Goal: Task Accomplishment & Management: Use online tool/utility

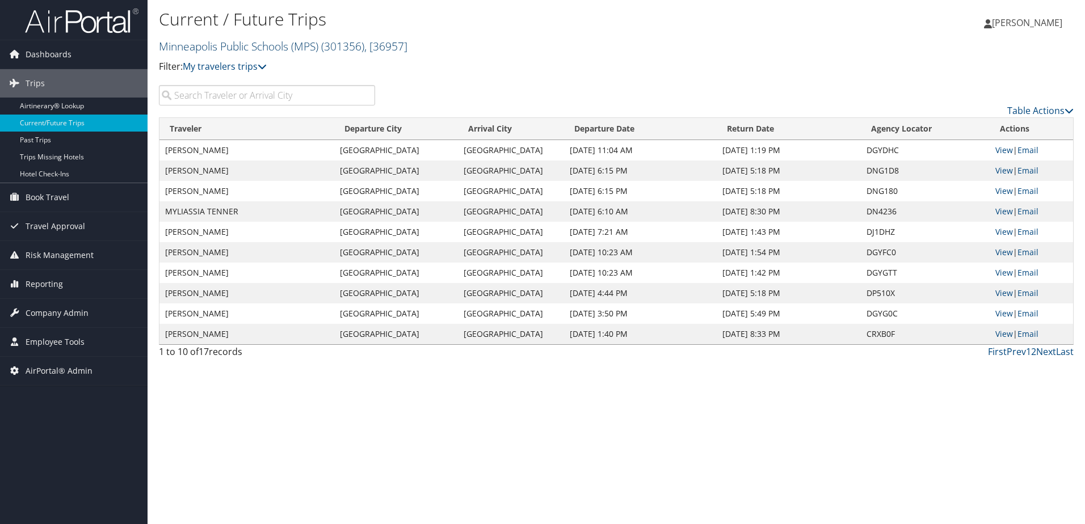
click at [198, 52] on link "Minneapolis Public Schools (MPS) ( 301356 ) , [ 36957 ]" at bounding box center [283, 46] width 249 height 15
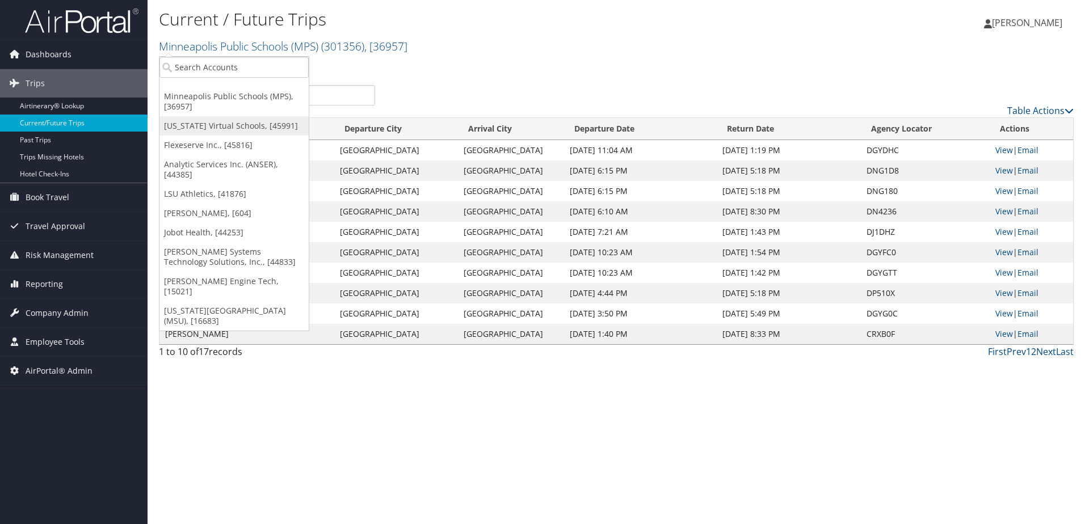
click at [201, 123] on link "[US_STATE] Virtual Schools, [45991]" at bounding box center [233, 125] width 149 height 19
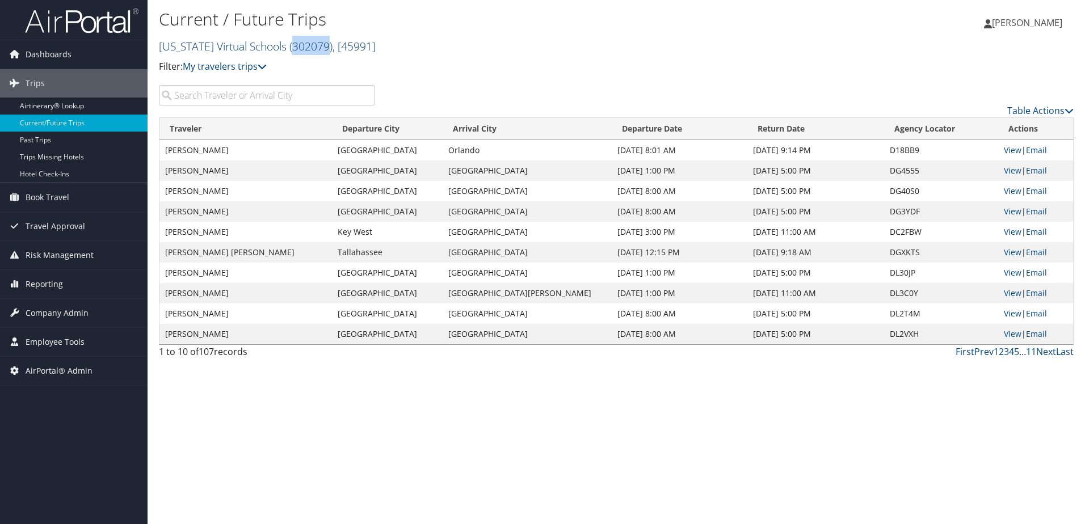
drag, startPoint x: 273, startPoint y: 50, endPoint x: 311, endPoint y: 47, distance: 38.1
click at [311, 47] on span "( 302079 )" at bounding box center [310, 46] width 43 height 15
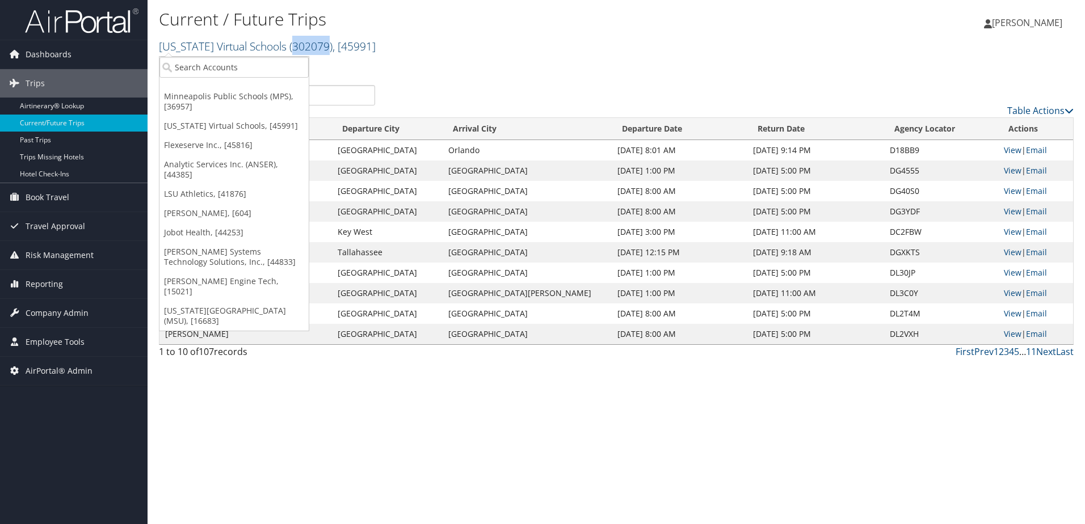
copy span "302079"
click at [483, 36] on h2 "Florida Virtual Schools ( 302079 ) , [ 45991 ]" at bounding box center [464, 45] width 610 height 19
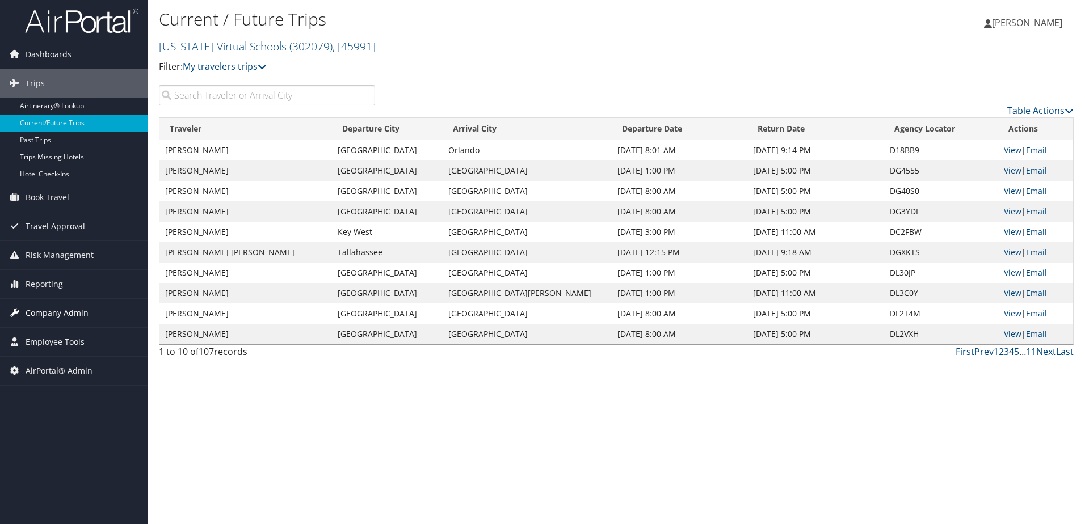
click at [37, 311] on span "Company Admin" at bounding box center [57, 313] width 63 height 28
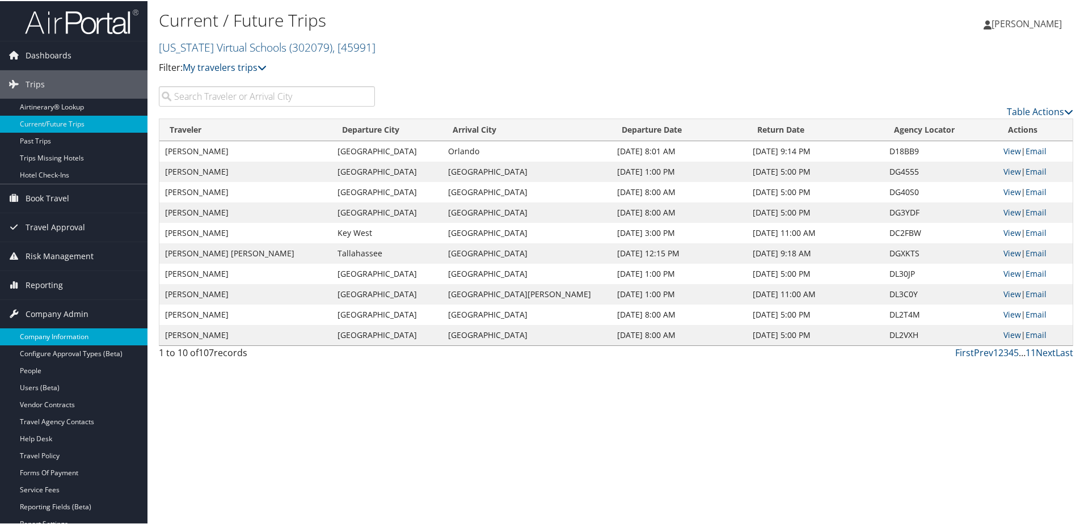
click at [37, 332] on link "Company Information" at bounding box center [74, 335] width 148 height 17
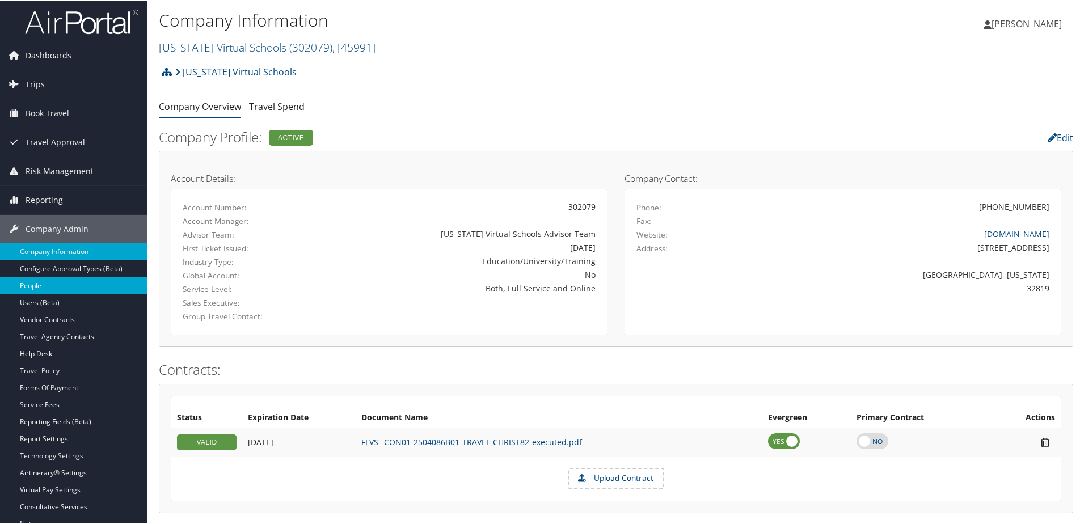
click at [33, 284] on link "People" at bounding box center [74, 284] width 148 height 17
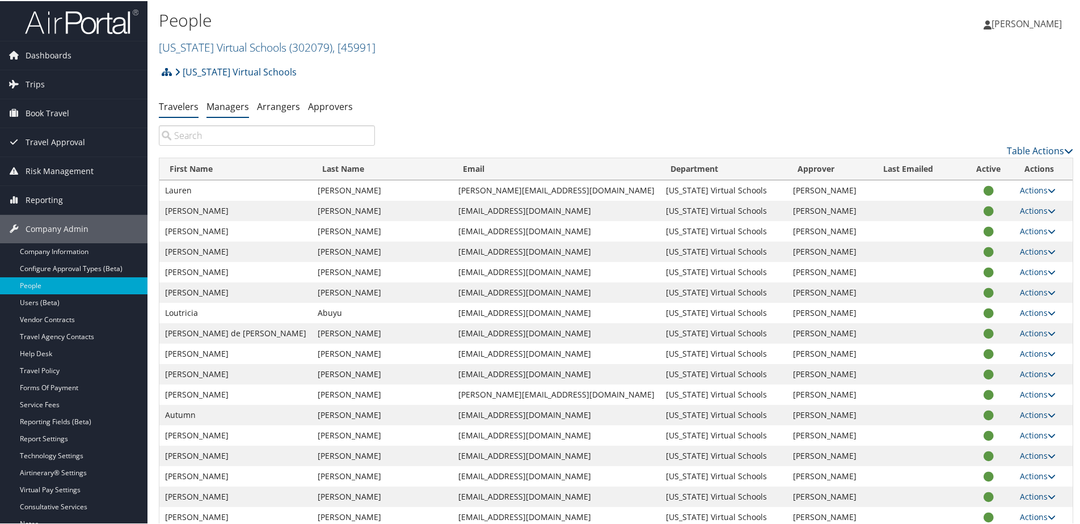
click at [230, 112] on li "Managers" at bounding box center [228, 106] width 43 height 20
click at [233, 103] on link "Managers" at bounding box center [228, 105] width 43 height 12
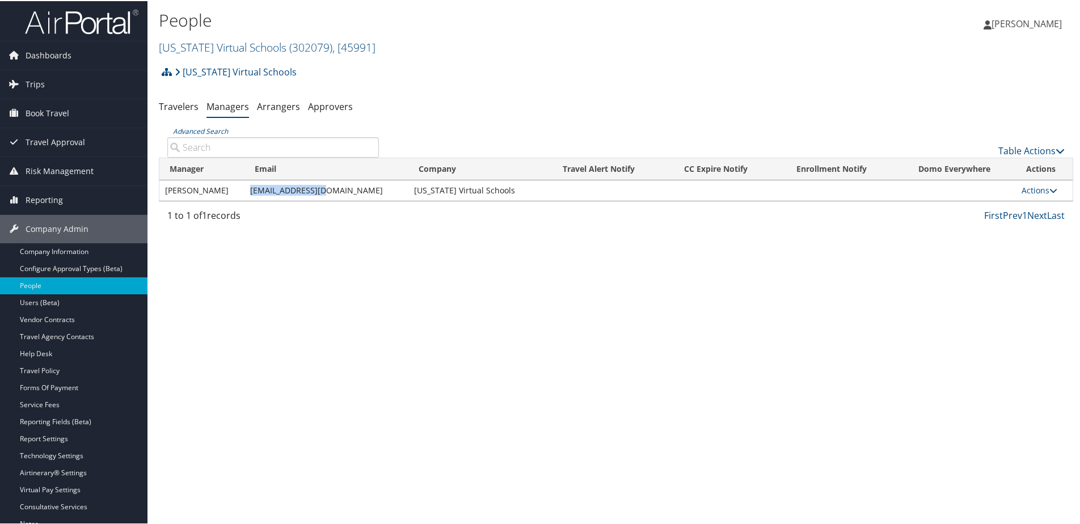
drag, startPoint x: 245, startPoint y: 190, endPoint x: 334, endPoint y: 190, distance: 89.1
click at [334, 190] on tr "Kelly Goodman kgoodman@flvs.net Florida Virtual Schools Actions User Settings E…" at bounding box center [615, 189] width 913 height 20
copy tr "kgoodman@flvs.net"
click at [39, 203] on span "Reporting" at bounding box center [44, 199] width 37 height 28
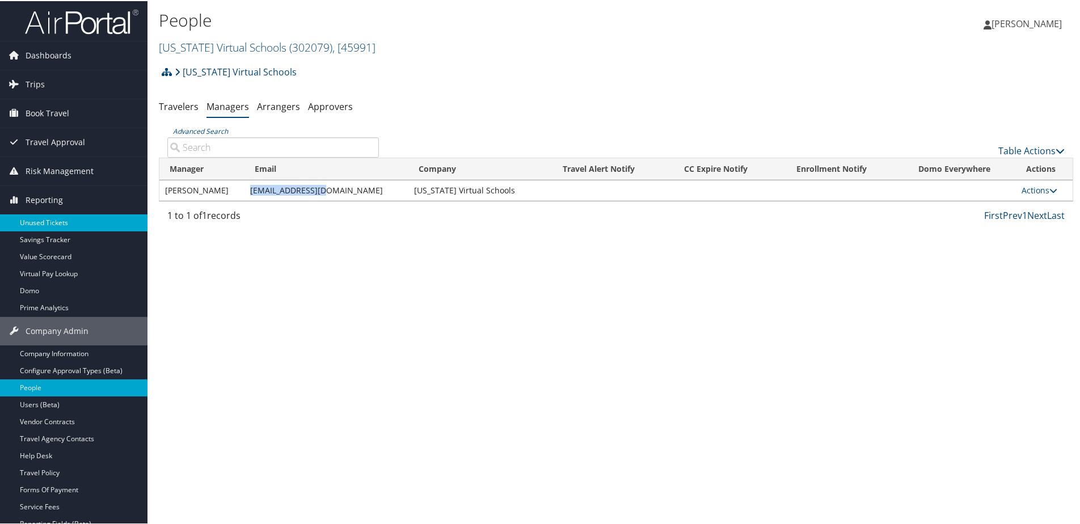
click at [44, 221] on link "Unused Tickets" at bounding box center [74, 221] width 148 height 17
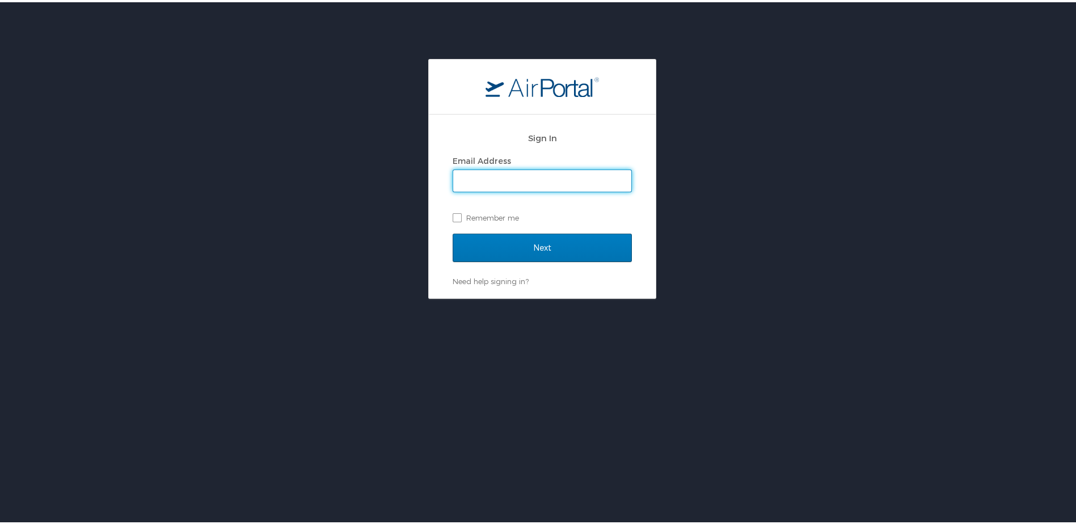
type input "shannon.brooks@cbtravel.com"
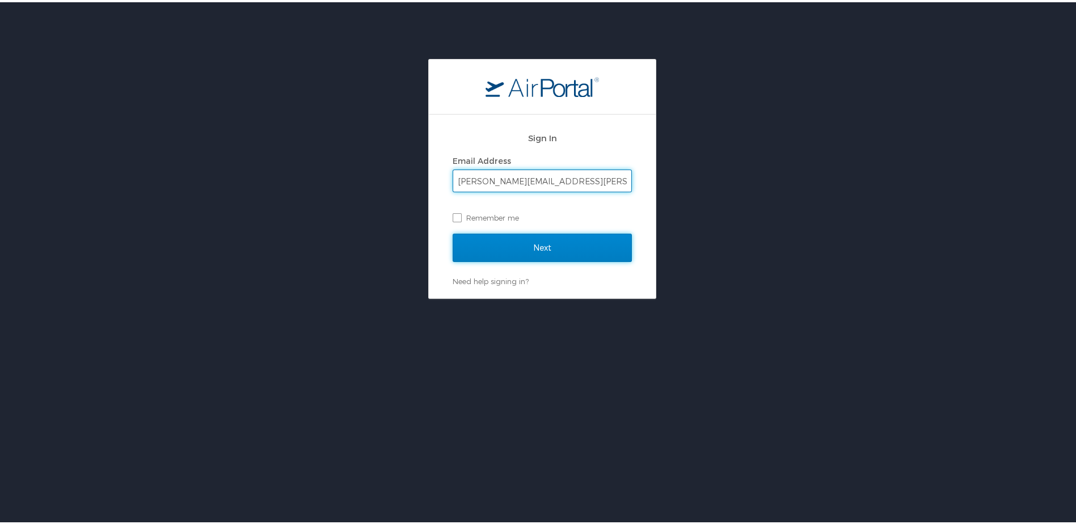
click at [527, 248] on input "Next" at bounding box center [542, 245] width 179 height 28
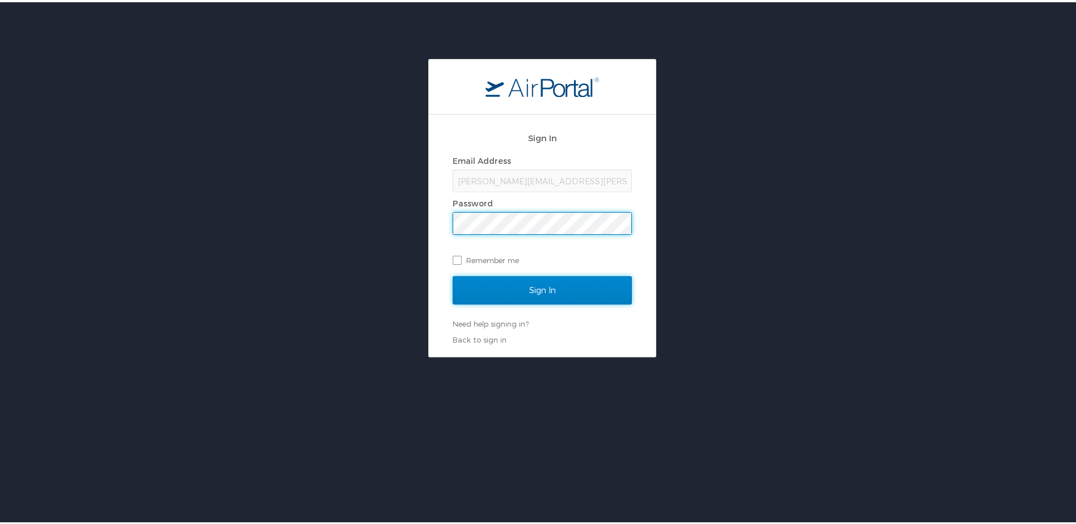
click at [519, 286] on input "Sign In" at bounding box center [542, 288] width 179 height 28
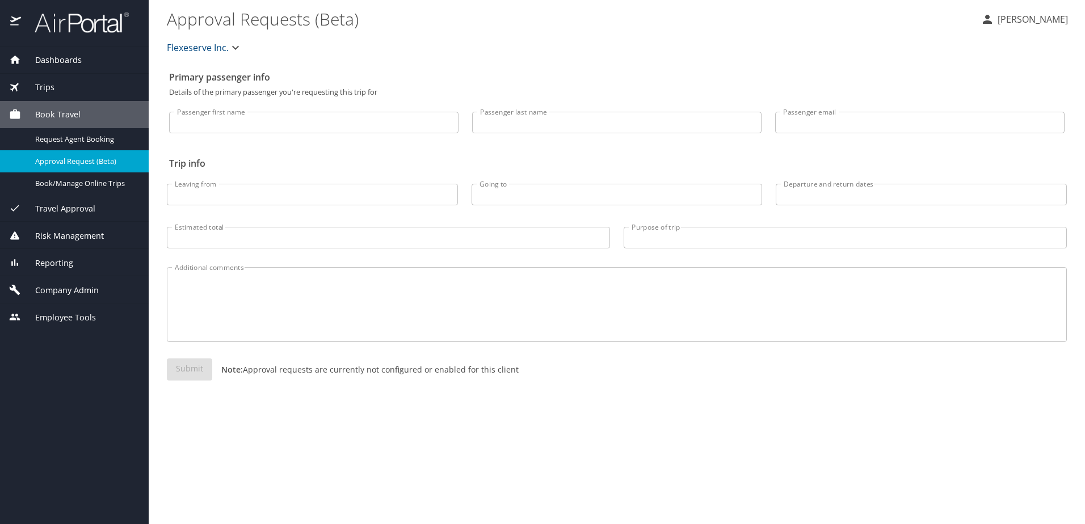
click at [50, 260] on span "Reporting" at bounding box center [47, 263] width 52 height 12
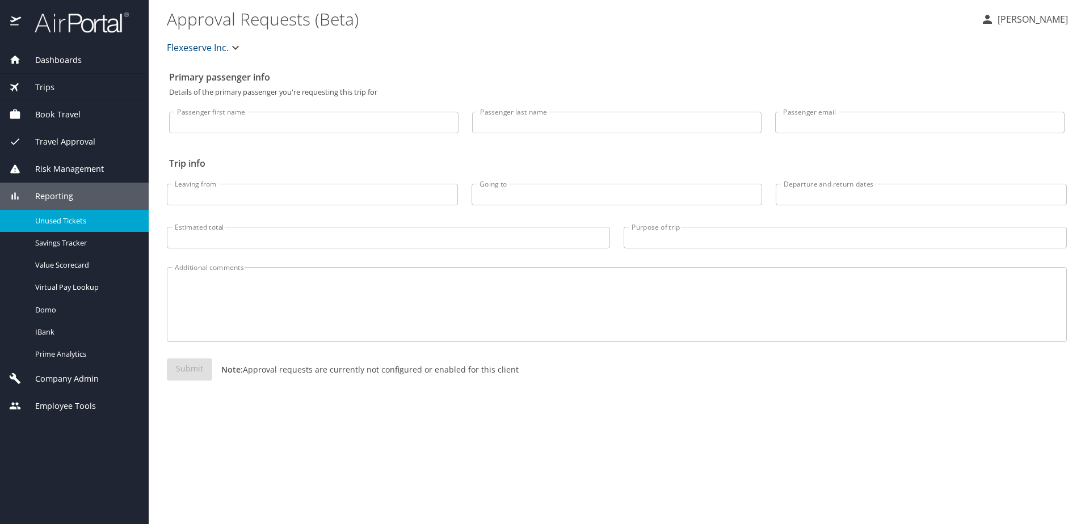
click at [52, 217] on span "Unused Tickets" at bounding box center [85, 221] width 100 height 11
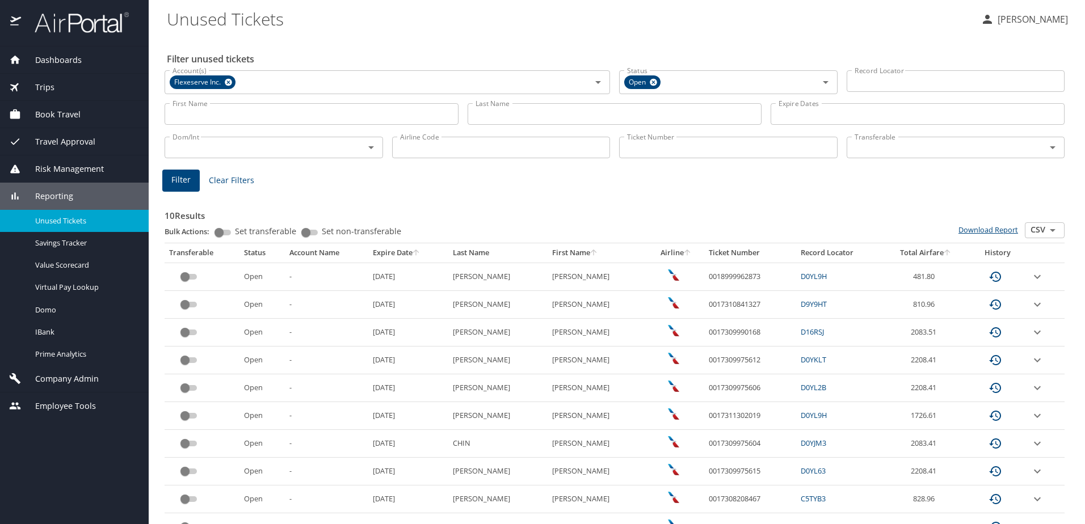
click at [982, 230] on link "Download Report" at bounding box center [988, 230] width 60 height 10
